Goal: Check status: Check status

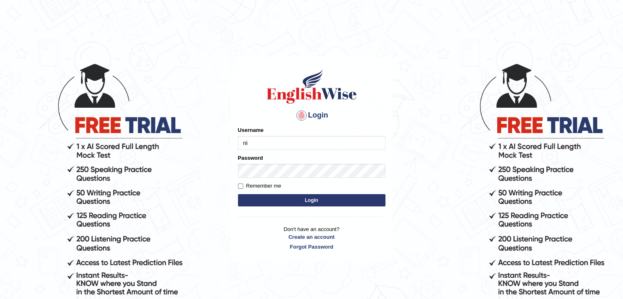
type input "nipenyogesh"
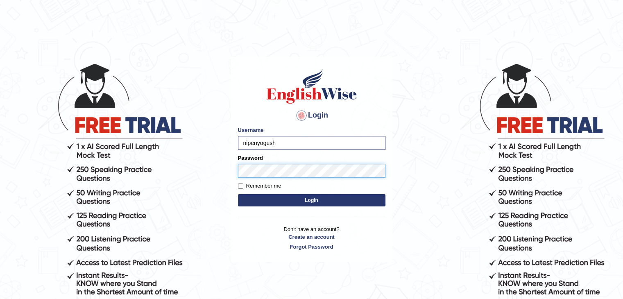
click at [238, 194] on button "Login" at bounding box center [312, 200] width 148 height 12
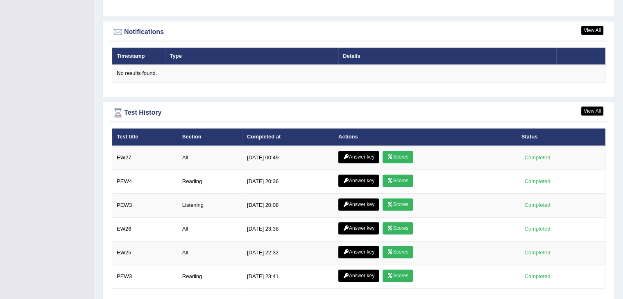
scroll to position [1060, 0]
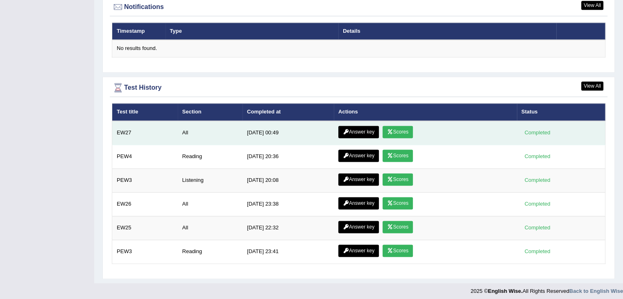
click at [397, 130] on link "Scores" at bounding box center [398, 132] width 30 height 12
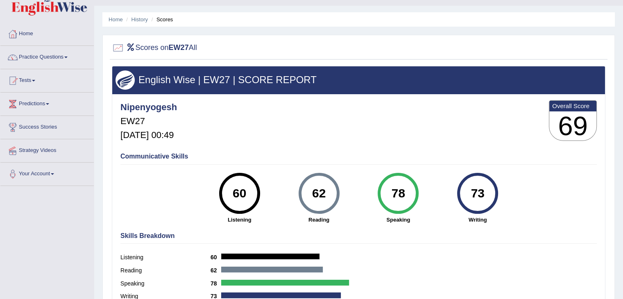
scroll to position [8, 0]
